Goal: Find specific fact: Find specific fact

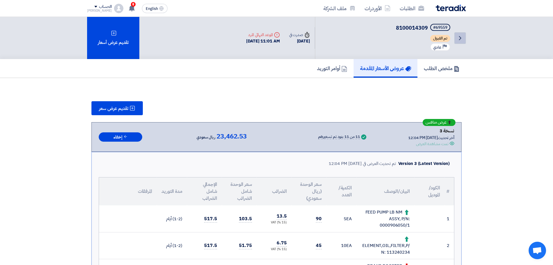
click at [464, 39] on link "Back" at bounding box center [461, 38] width 12 height 12
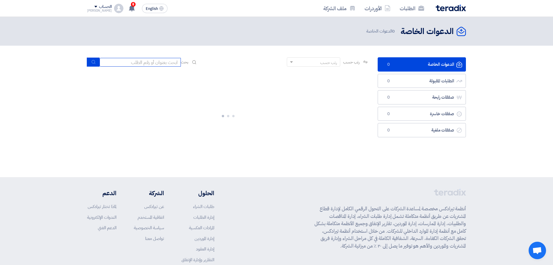
click at [144, 66] on input at bounding box center [140, 62] width 81 height 9
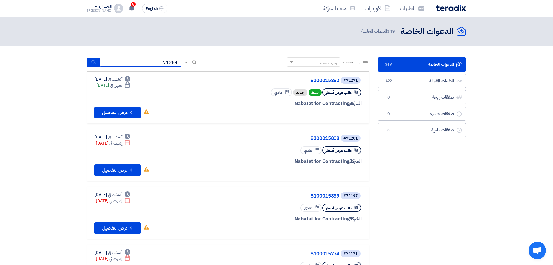
type input "71254"
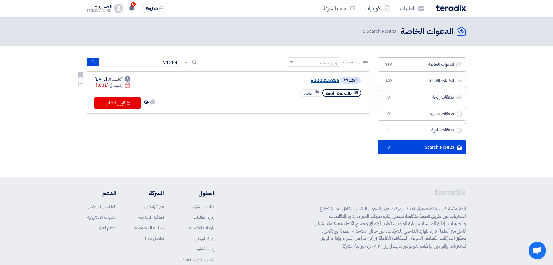
click at [333, 80] on link "8100015866" at bounding box center [281, 80] width 116 height 5
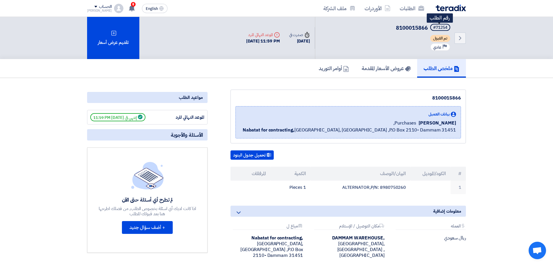
click at [443, 27] on div "#71254" at bounding box center [440, 28] width 14 height 4
copy div "71254"
click at [365, 188] on td "ALTERNATOR,P/N: 8980750260" at bounding box center [361, 187] width 100 height 14
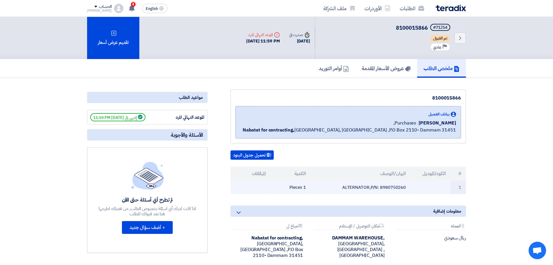
click at [365, 188] on td "ALTERNATOR,P/N: 8980750260" at bounding box center [361, 187] width 100 height 14
copy tr "ALTERNATOR,P/N: 8980750260"
